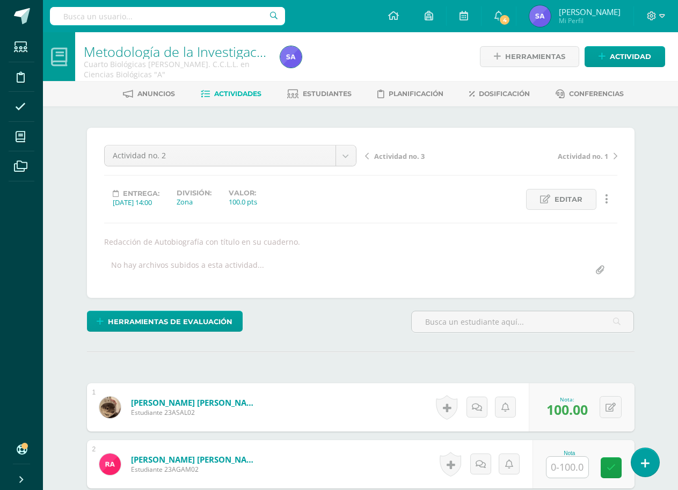
click at [174, 16] on input "text" at bounding box center [167, 16] width 235 height 18
type input "d"
type input "metodolog"
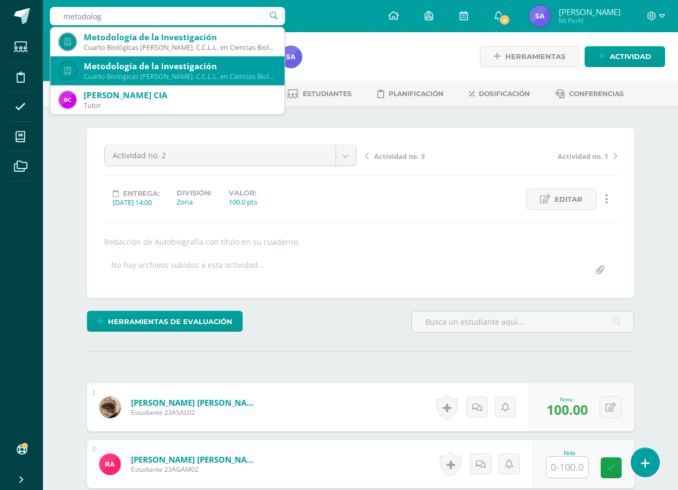
click at [237, 76] on div "Cuarto Biológicas Bach. C.C.L.L. en Ciencias Biológicas 'B'" at bounding box center [180, 76] width 192 height 9
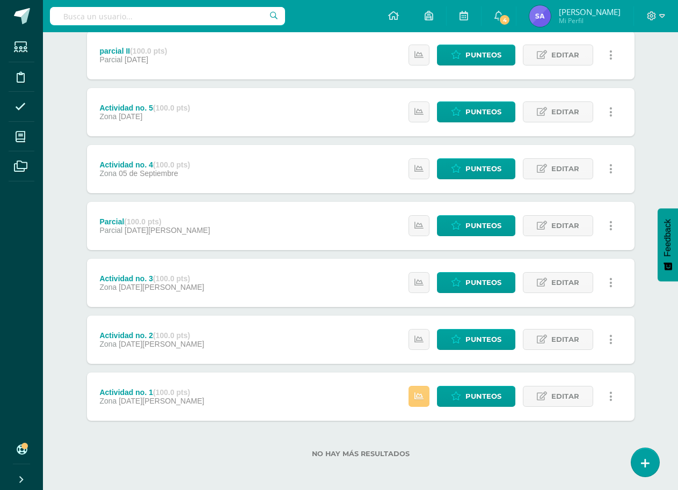
scroll to position [150, 0]
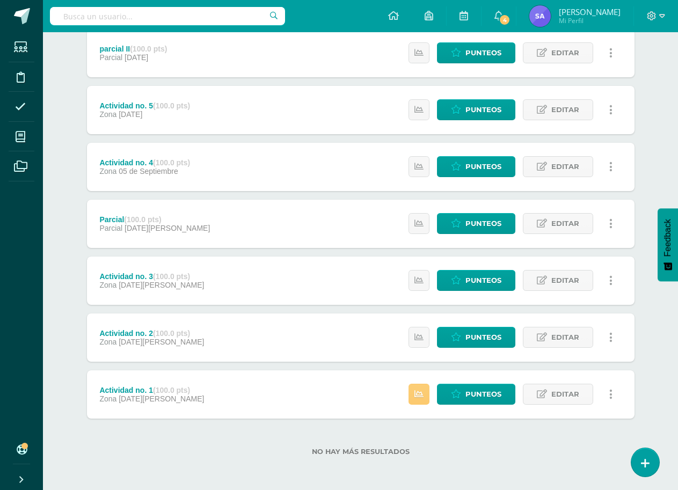
click at [359, 379] on div "Actividad no. 1 (100.0 pts) Zona 08 de Agosto Estatus de Actividad: 7 Estudiant…" at bounding box center [360, 394] width 547 height 48
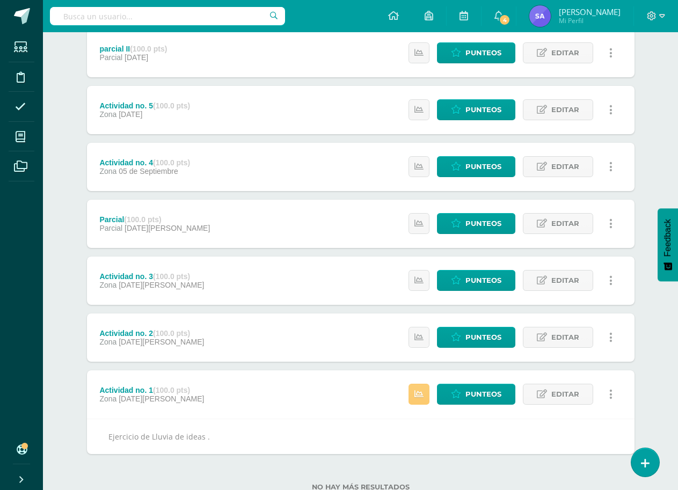
click at [358, 379] on div "Actividad no. 1 (100.0 pts) Zona 08 de Agosto Estatus de Actividad: 7 Estudiant…" at bounding box center [360, 394] width 547 height 48
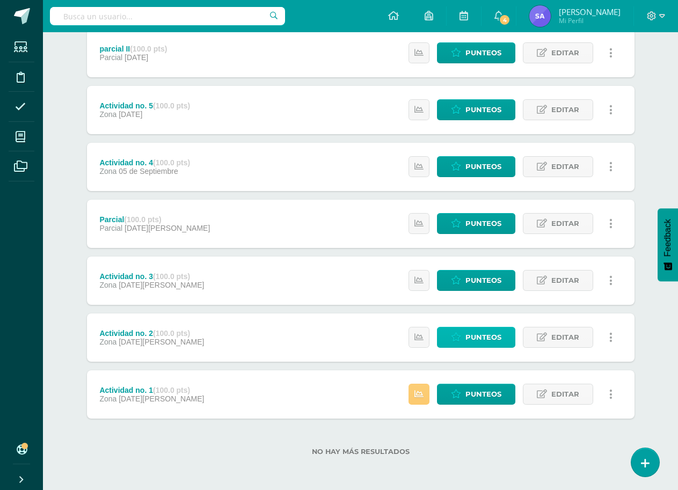
click at [479, 339] on span "Punteos" at bounding box center [483, 337] width 36 height 20
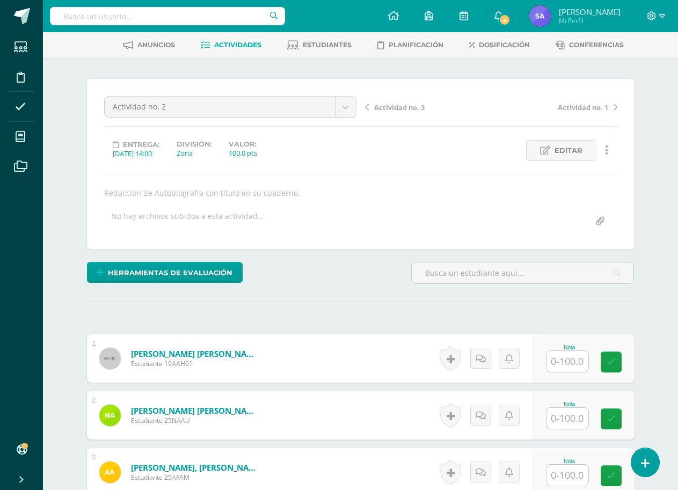
scroll to position [163, 0]
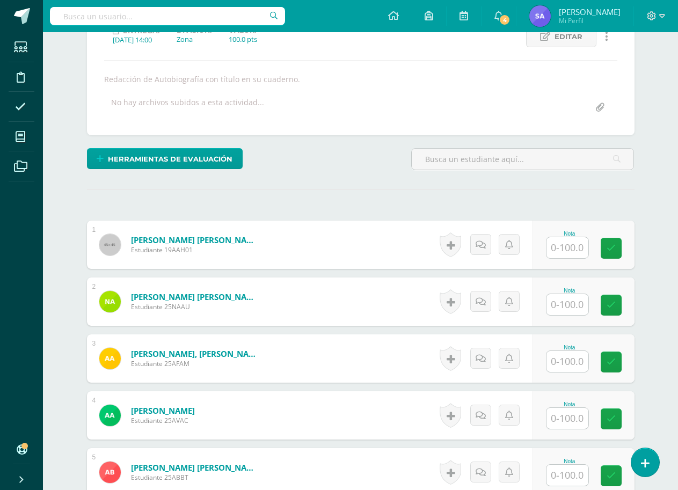
click at [568, 247] on input "text" at bounding box center [567, 247] width 42 height 21
type input "100"
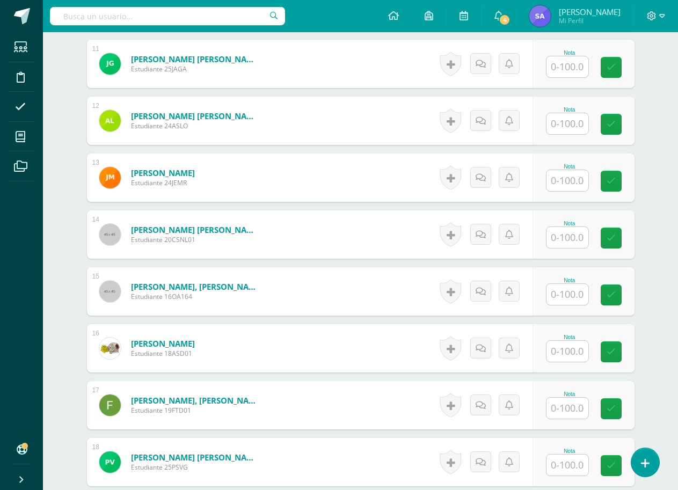
scroll to position [914, 0]
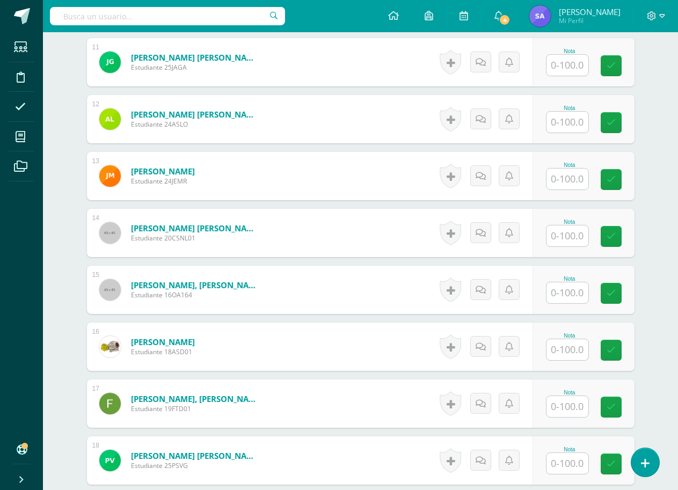
click at [563, 127] on input "text" at bounding box center [567, 122] width 42 height 21
type input "100"
click at [613, 121] on link at bounding box center [617, 122] width 21 height 21
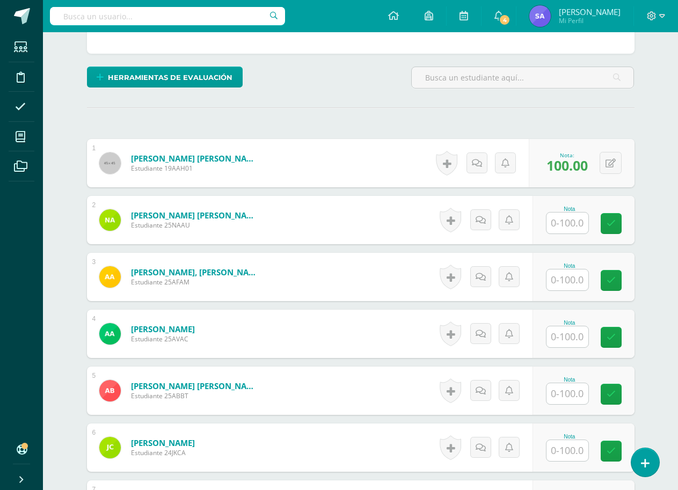
scroll to position [268, 0]
